Goal: Navigation & Orientation: Find specific page/section

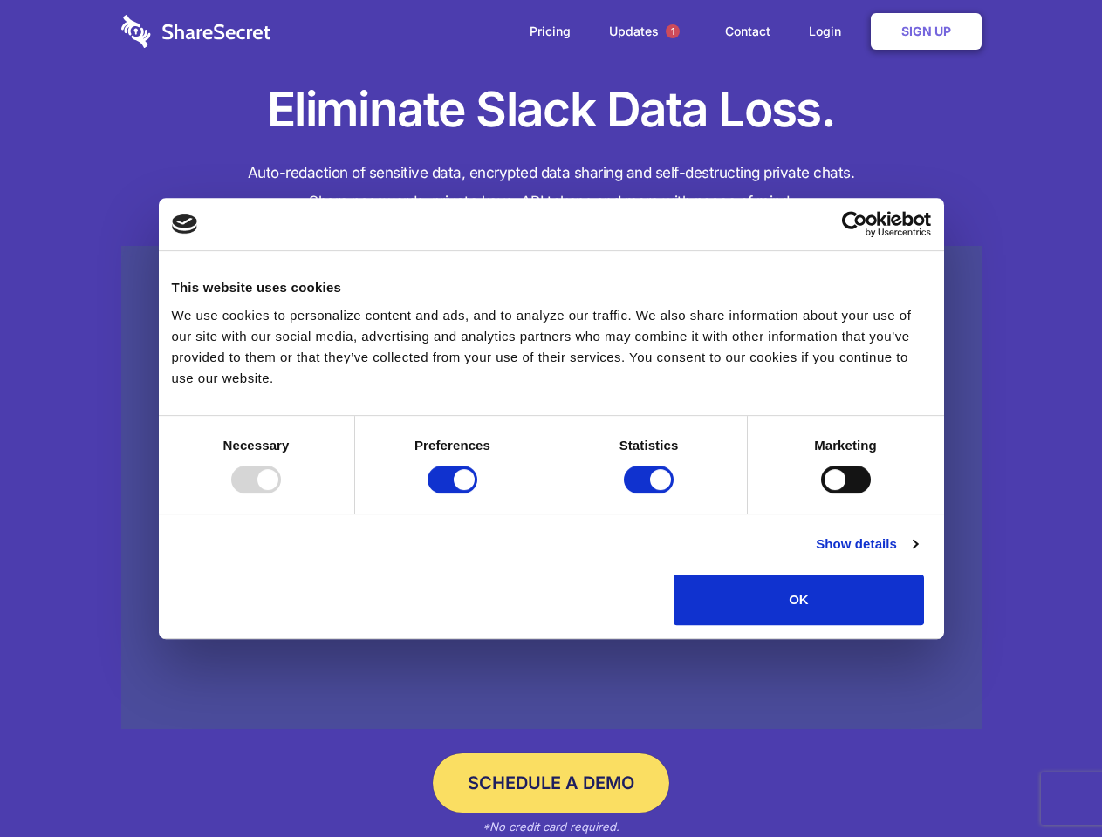
click at [281, 494] on div at bounding box center [256, 480] width 50 height 28
click at [477, 494] on input "Preferences" at bounding box center [452, 480] width 50 height 28
checkbox input "false"
click at [651, 494] on input "Statistics" at bounding box center [649, 480] width 50 height 28
checkbox input "false"
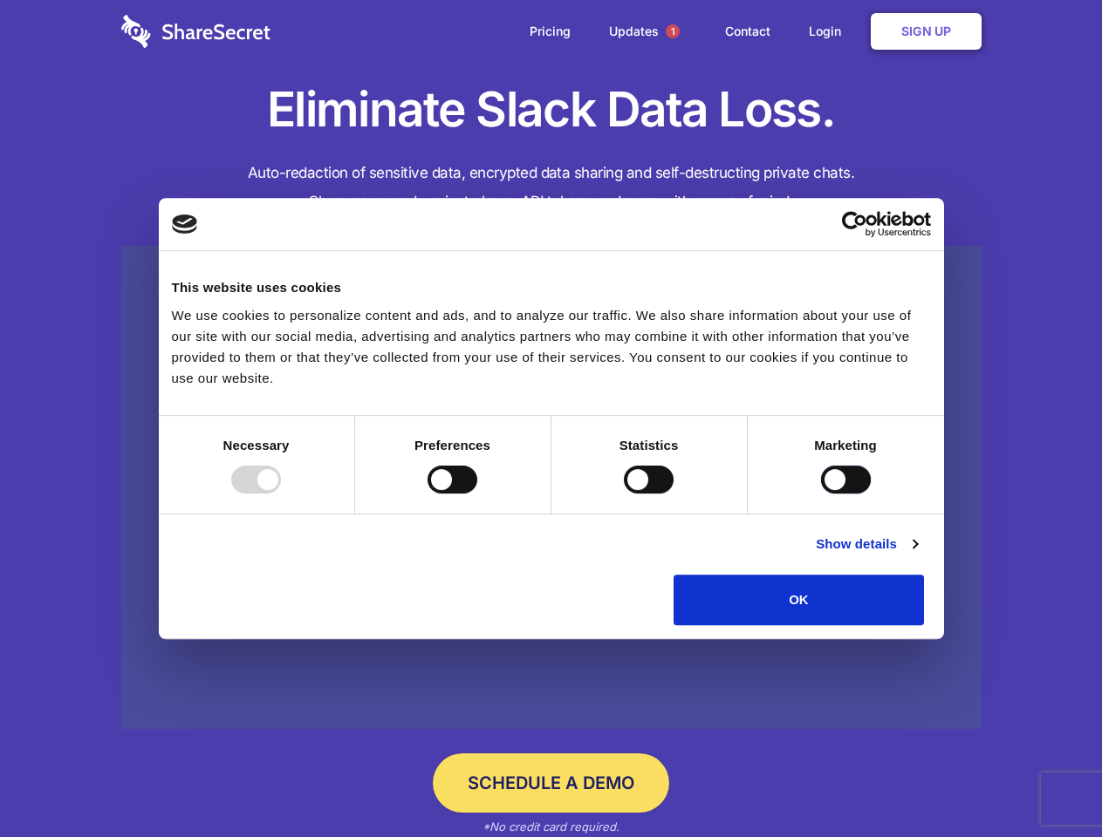
click at [821, 494] on input "Marketing" at bounding box center [846, 480] width 50 height 28
checkbox input "true"
click at [917, 555] on link "Show details" at bounding box center [866, 544] width 101 height 21
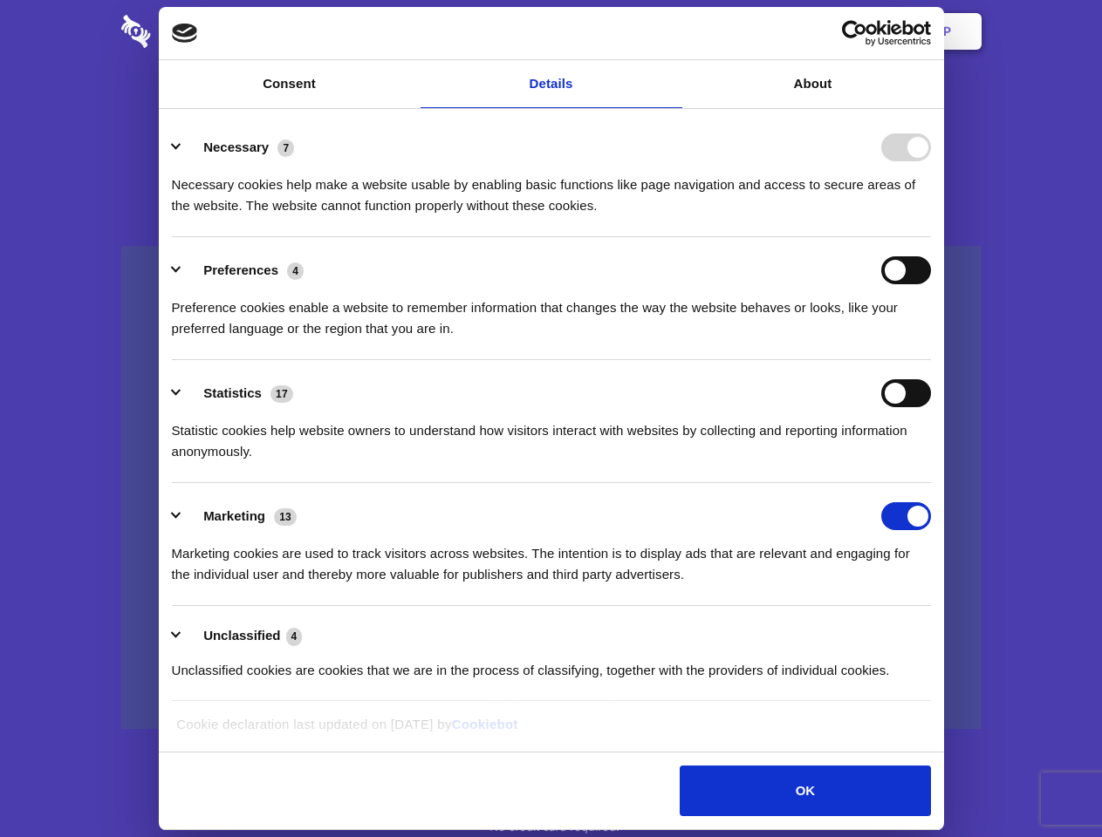
click at [931, 216] on div "Necessary 7 Necessary cookies help make a website usable by enabling basic func…" at bounding box center [551, 174] width 759 height 83
click at [672, 31] on span "1" at bounding box center [673, 31] width 14 height 14
